Goal: Transaction & Acquisition: Purchase product/service

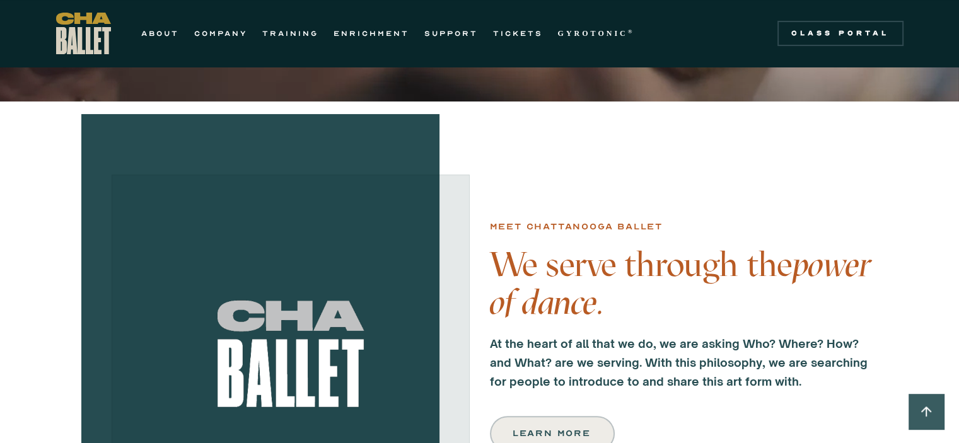
scroll to position [315, 0]
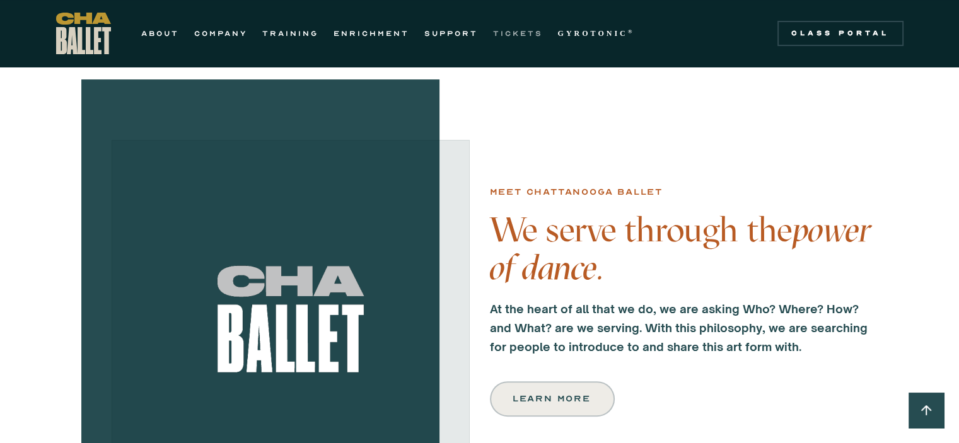
click at [501, 30] on link "TICKETS" at bounding box center [518, 33] width 50 height 15
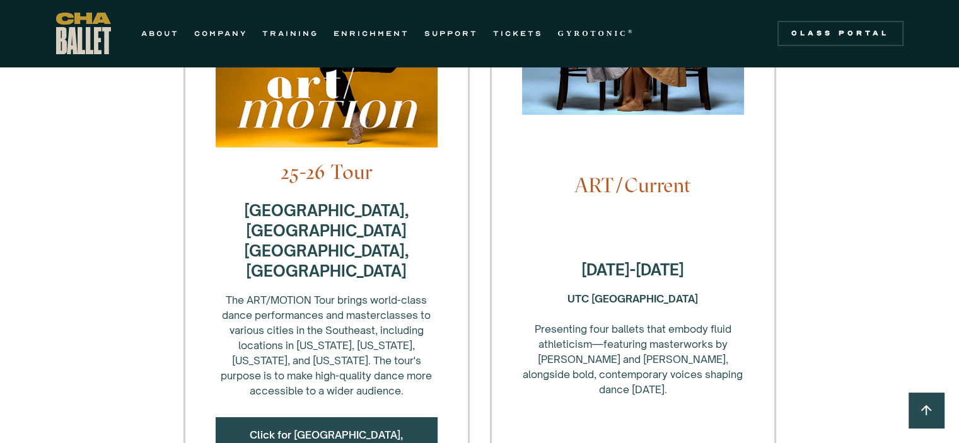
scroll to position [442, 0]
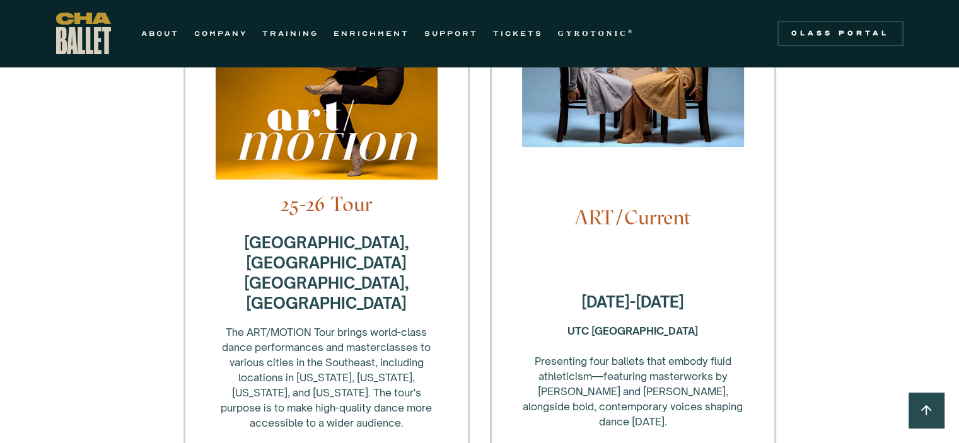
click at [627, 206] on h4 "ART/Current" at bounding box center [633, 218] width 222 height 24
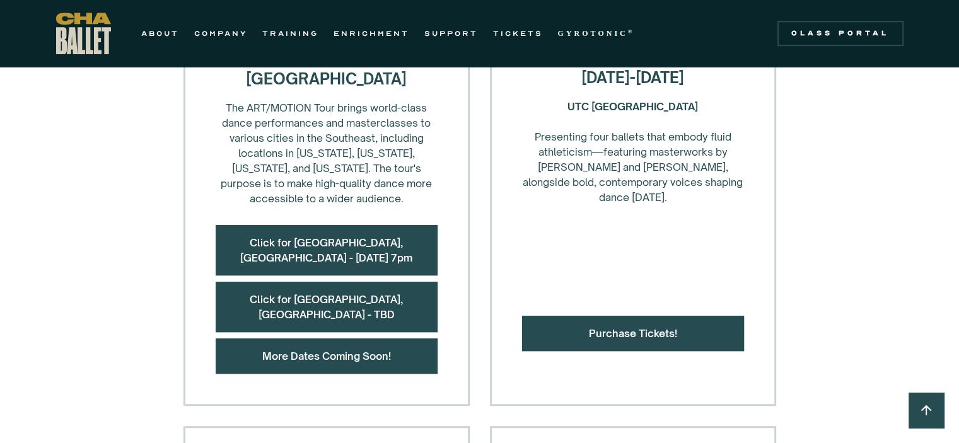
scroll to position [694, 0]
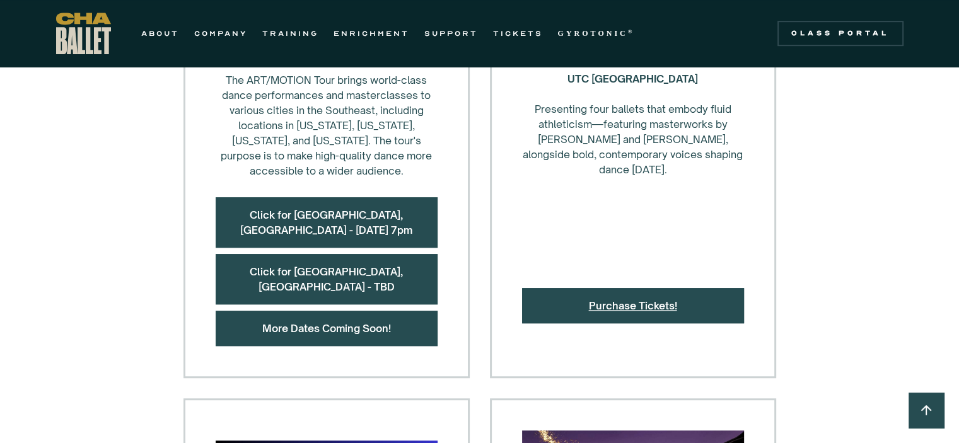
click at [615, 300] on link "Purchase Tickets!" at bounding box center [633, 306] width 88 height 13
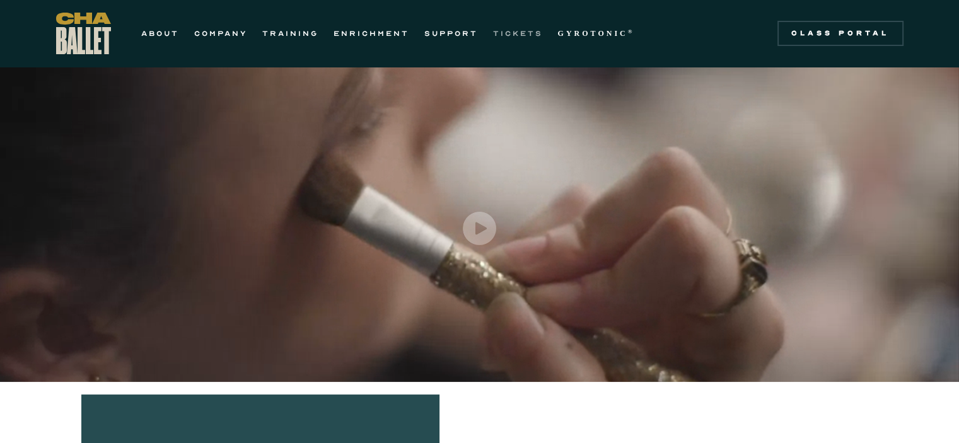
click at [532, 34] on link "TICKETS" at bounding box center [518, 33] width 50 height 15
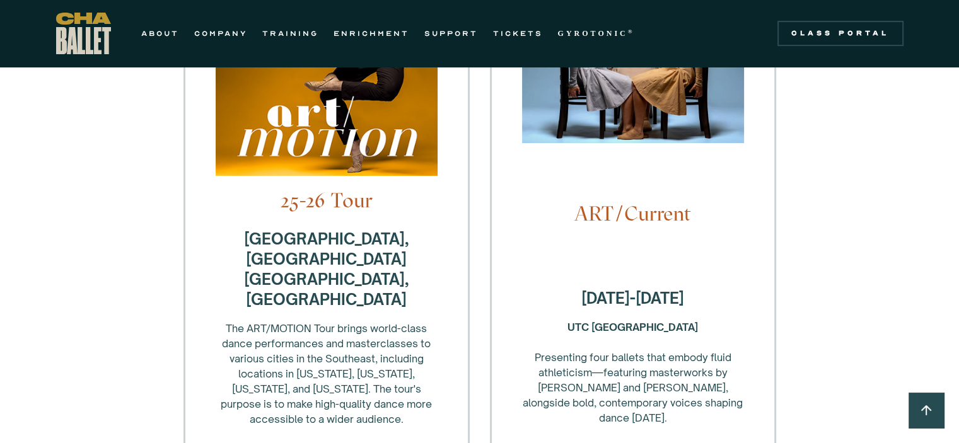
scroll to position [442, 0]
